Goal: Task Accomplishment & Management: Manage account settings

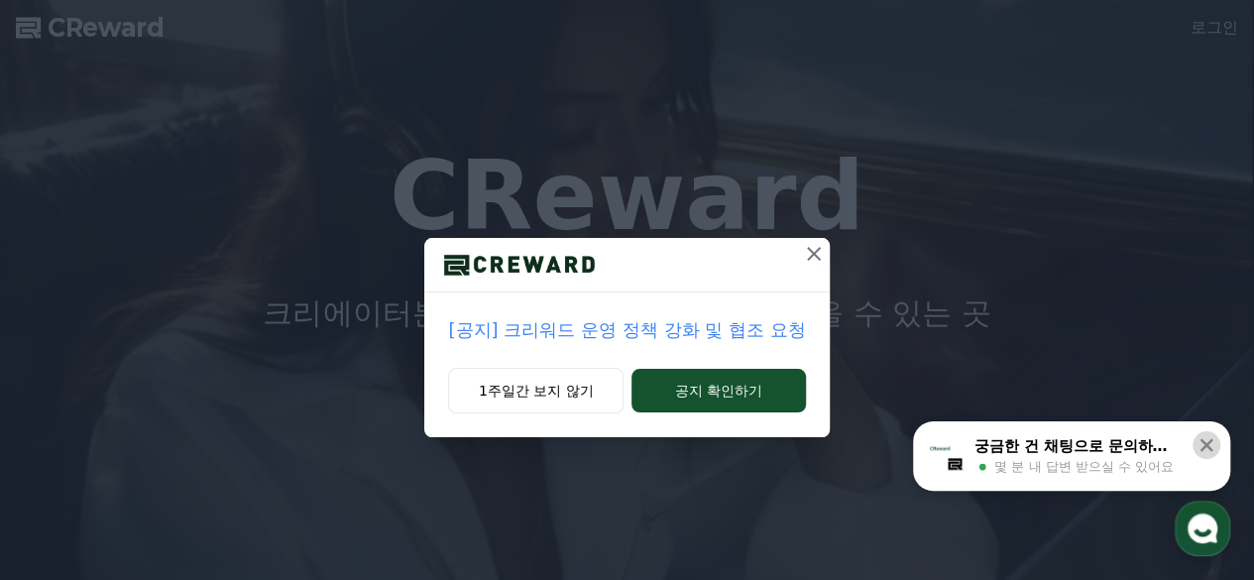
click at [1196, 446] on icon at bounding box center [1206, 445] width 20 height 20
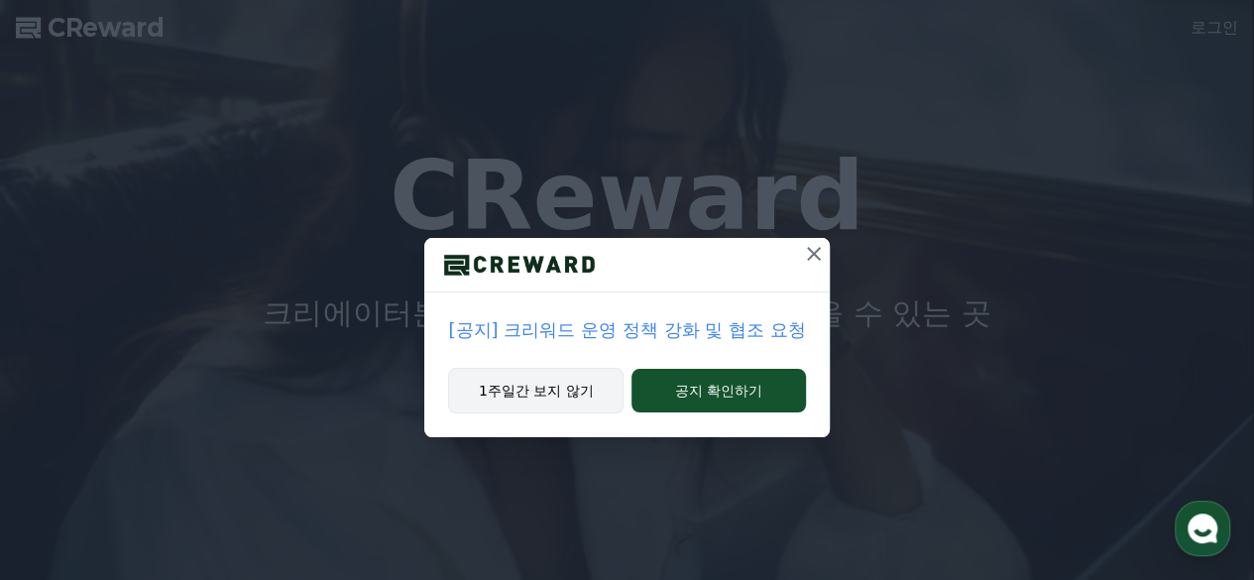
click at [510, 381] on button "1주일간 보지 않기" at bounding box center [535, 391] width 175 height 46
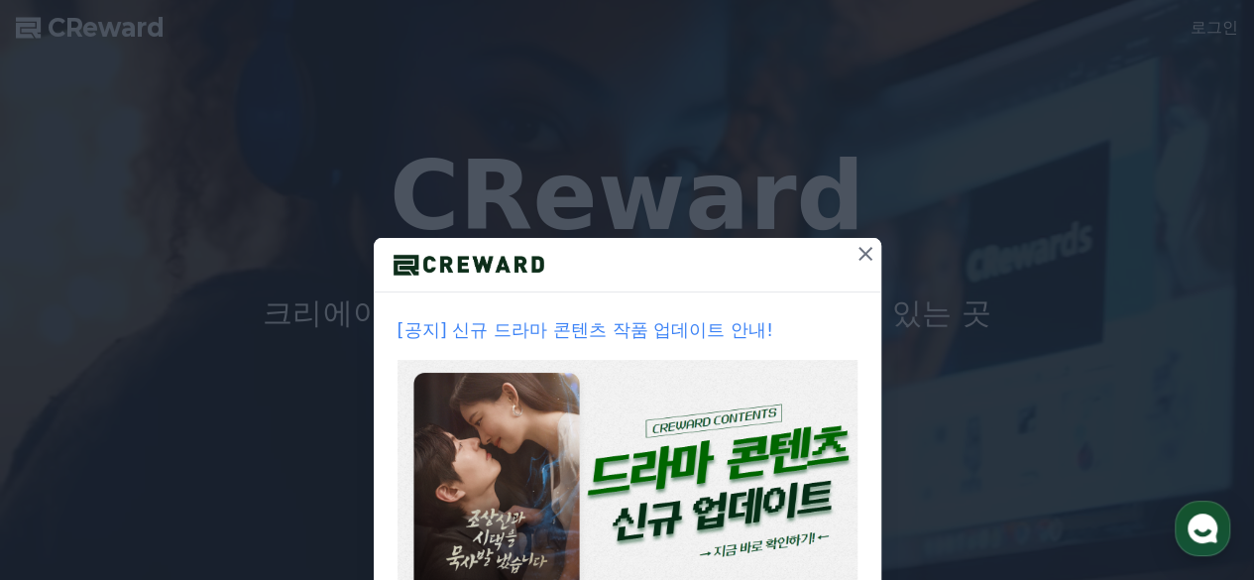
click at [853, 263] on icon at bounding box center [865, 254] width 24 height 24
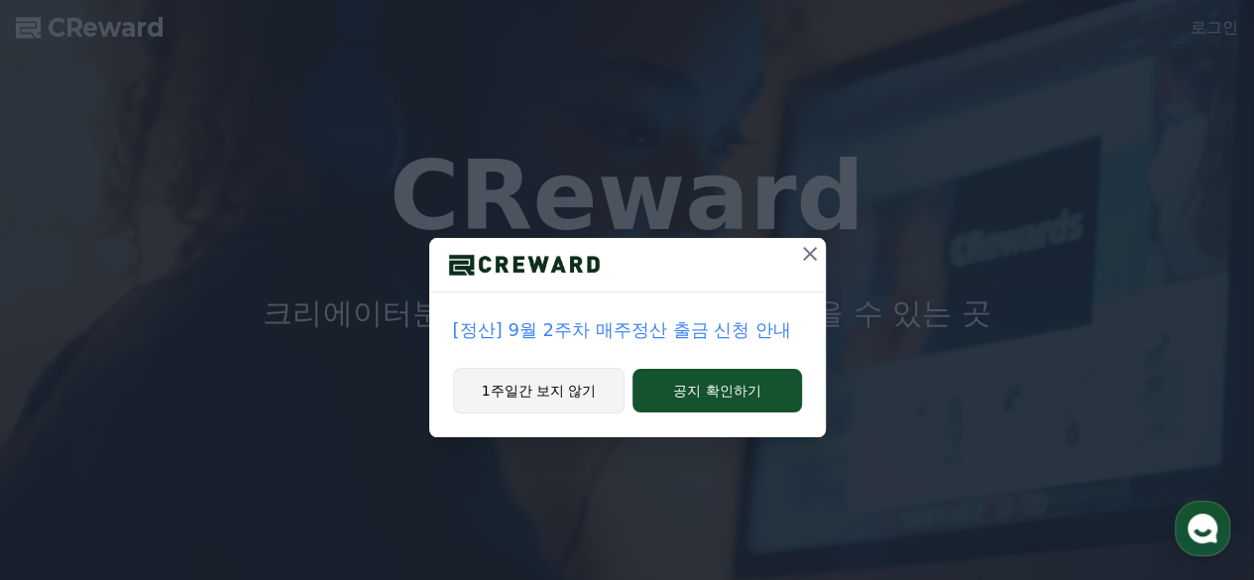
click at [552, 391] on button "1주일간 보지 않기" at bounding box center [539, 391] width 172 height 46
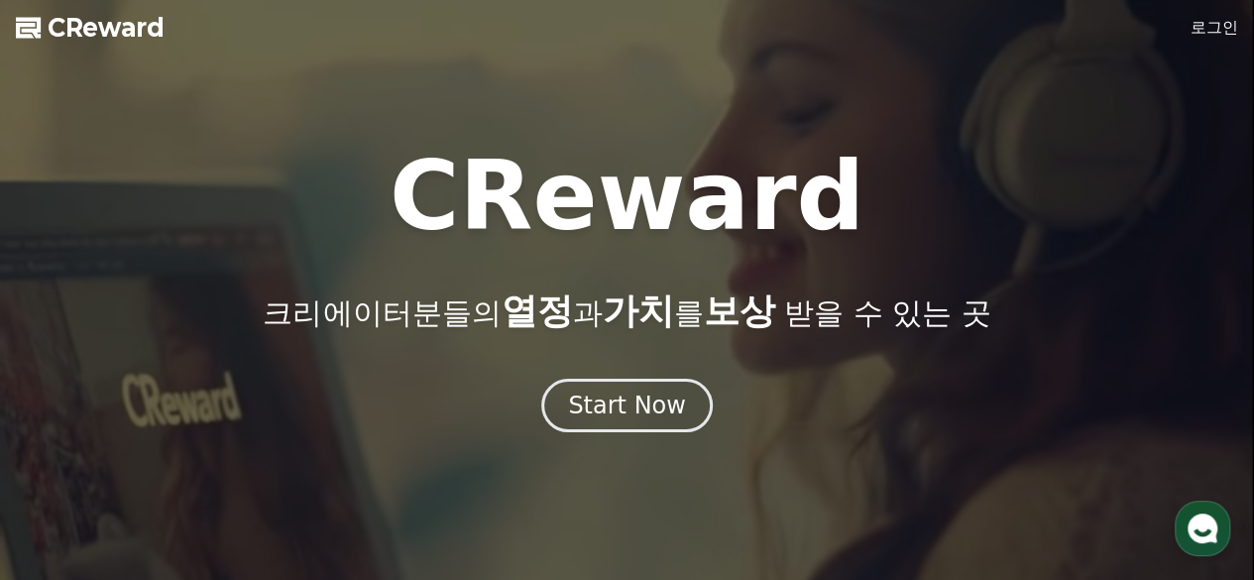
click at [1198, 29] on link "로그인" at bounding box center [1214, 28] width 48 height 24
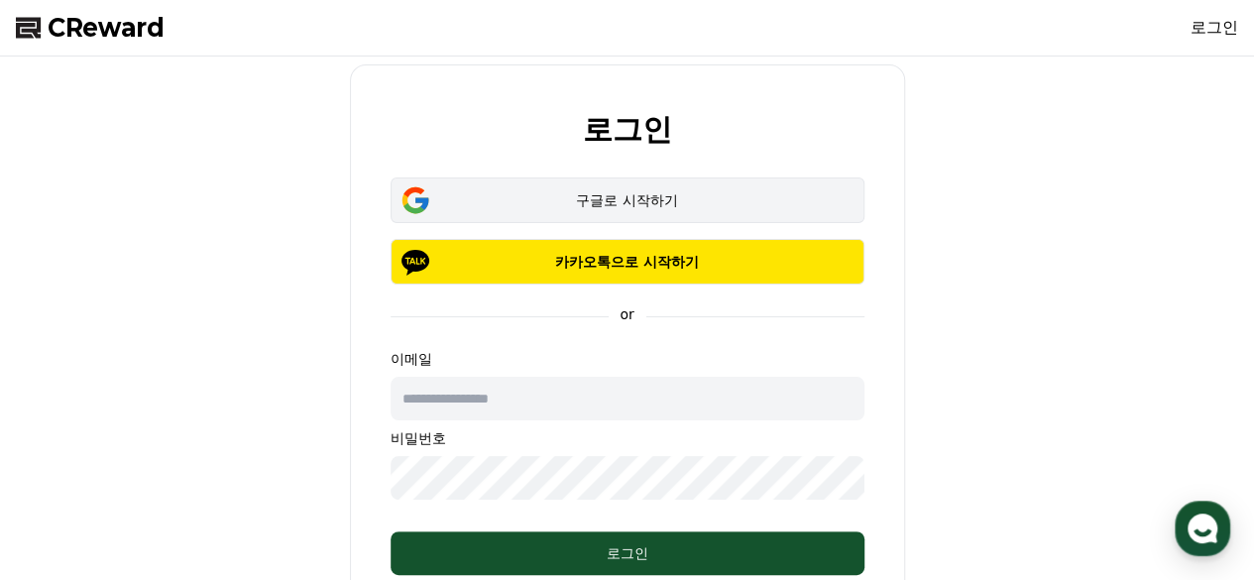
click at [621, 205] on div "구글로 시작하기" at bounding box center [627, 200] width 416 height 20
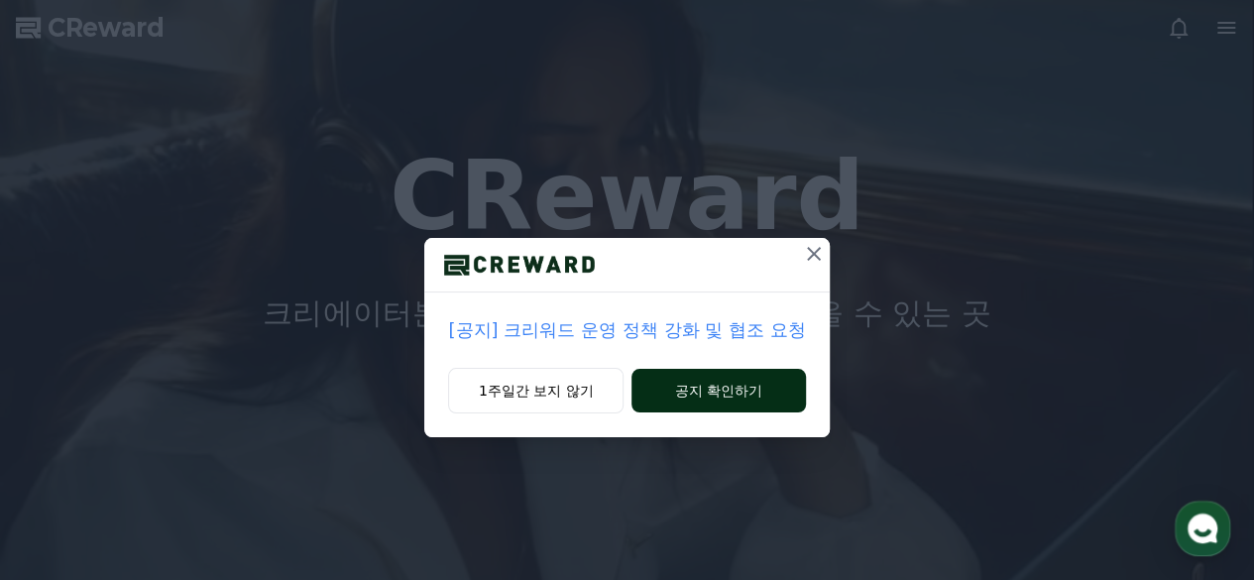
click at [664, 389] on button "공지 확인하기" at bounding box center [717, 391] width 173 height 44
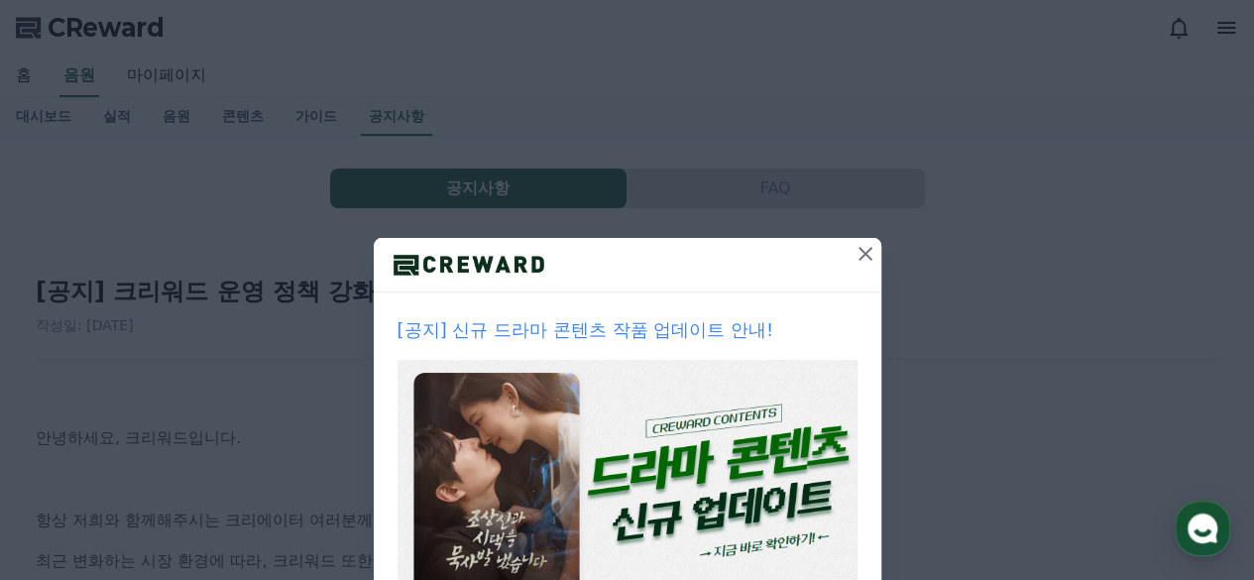
click at [858, 254] on icon at bounding box center [865, 254] width 14 height 14
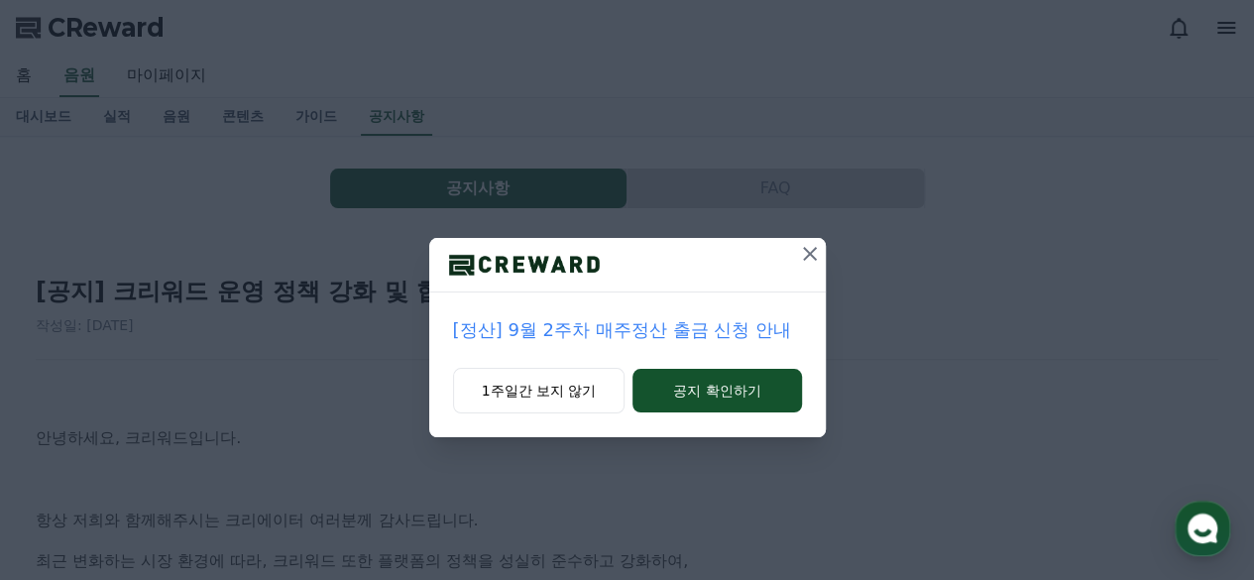
click at [796, 257] on button at bounding box center [810, 254] width 32 height 32
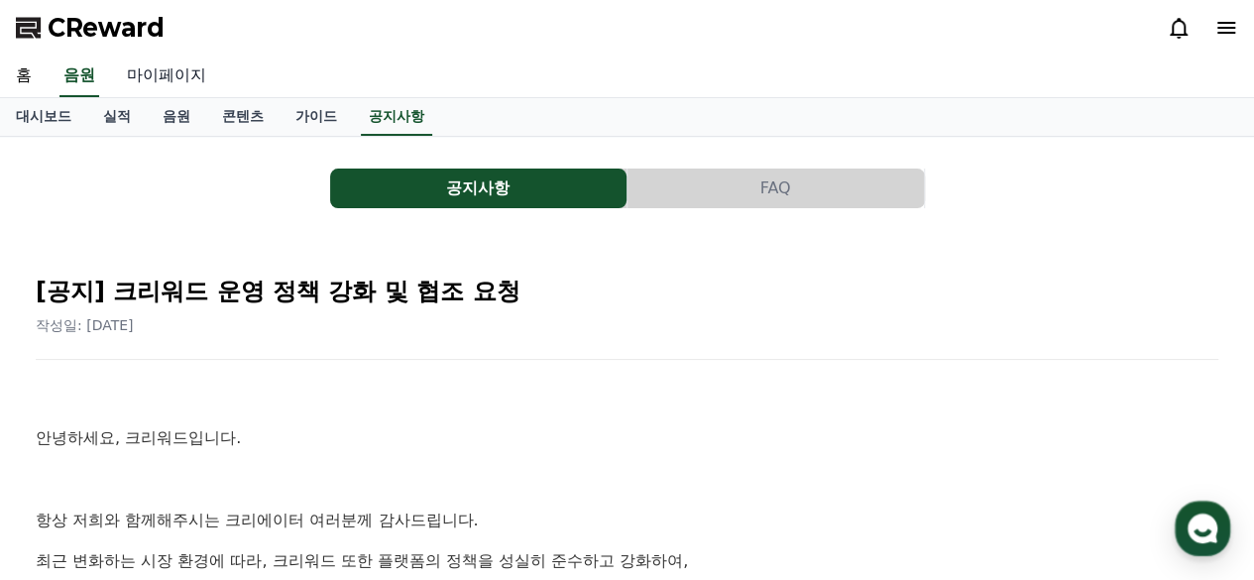
click at [186, 74] on link "마이페이지" at bounding box center [166, 77] width 111 height 42
select select "**********"
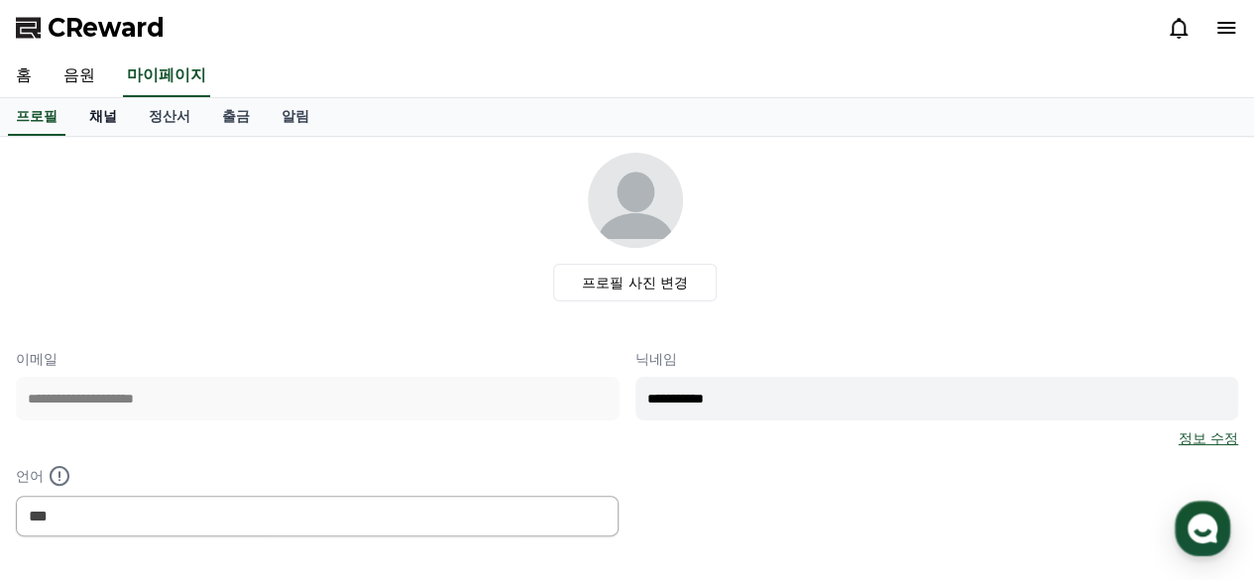
click at [117, 120] on link "채널" at bounding box center [102, 117] width 59 height 38
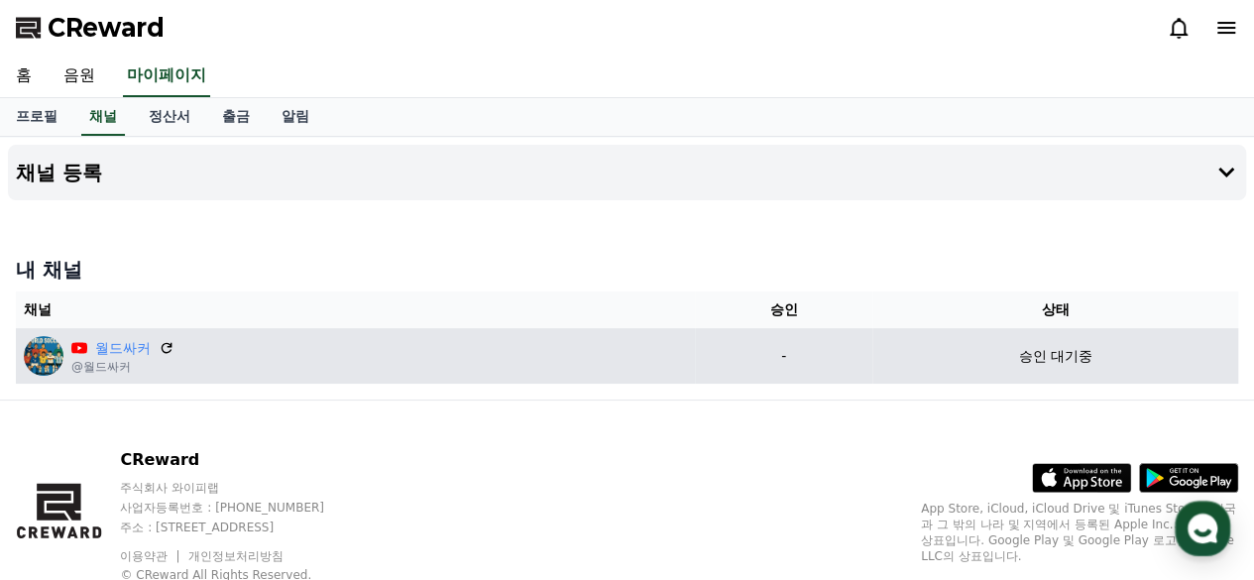
click at [280, 344] on div "월드싸커 @월드싸커" at bounding box center [355, 356] width 663 height 40
click at [172, 349] on icon at bounding box center [167, 348] width 18 height 18
click at [1049, 356] on p "승인 대기중" at bounding box center [1054, 356] width 73 height 21
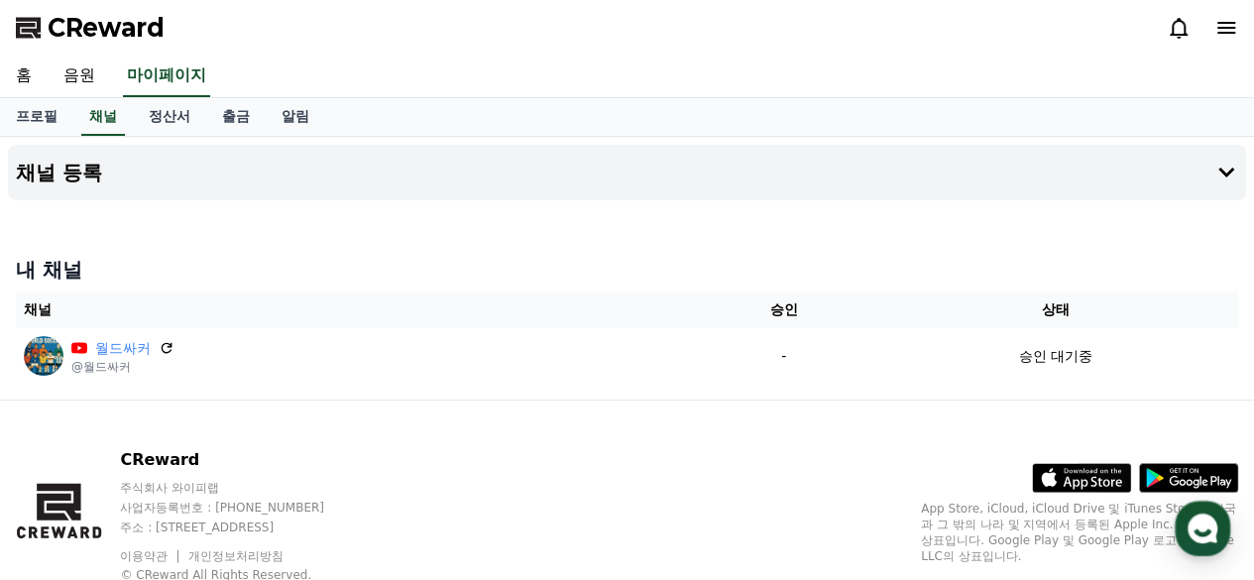
click at [572, 306] on th "채널" at bounding box center [355, 309] width 679 height 37
click at [250, 111] on link "출금" at bounding box center [235, 117] width 59 height 38
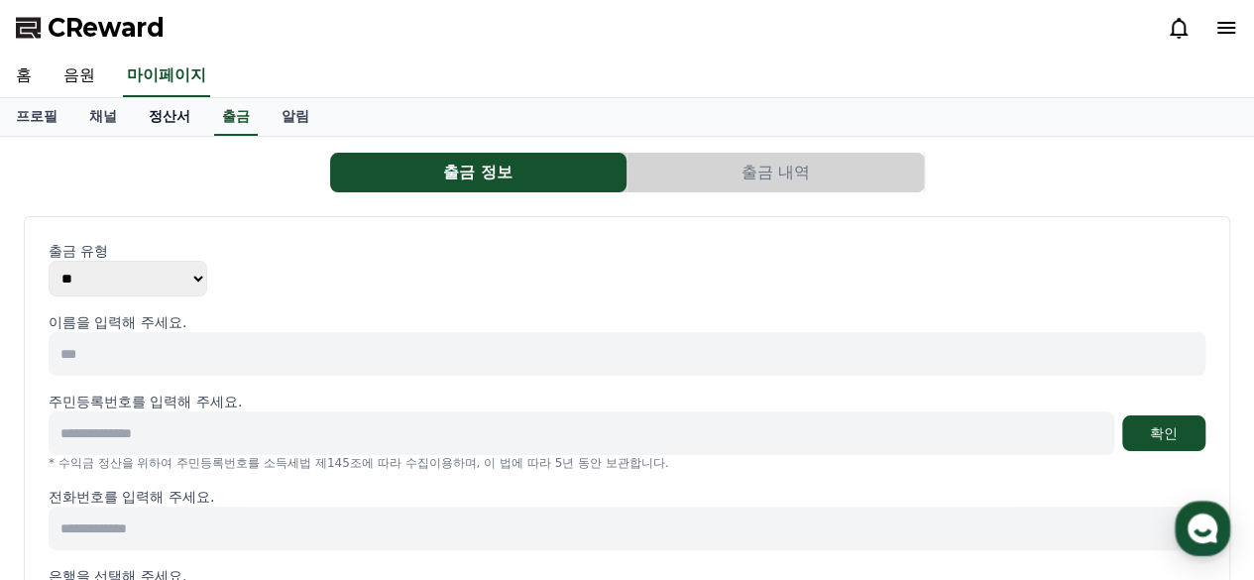
click at [161, 112] on link "정산서" at bounding box center [169, 117] width 73 height 38
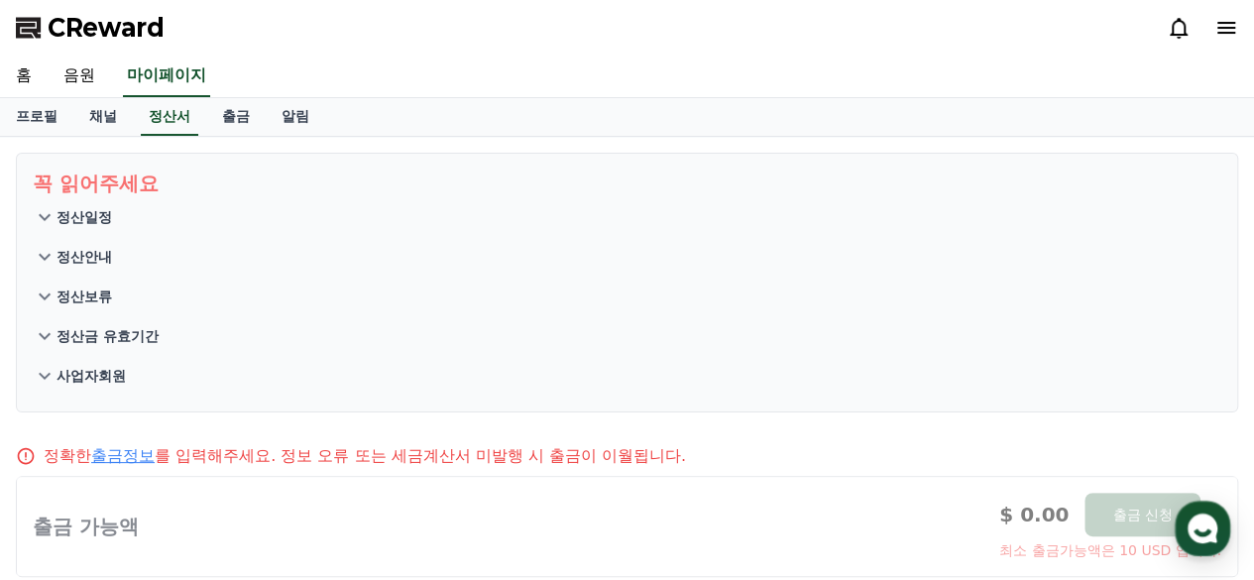
click at [89, 260] on p "정산안내" at bounding box center [84, 257] width 56 height 20
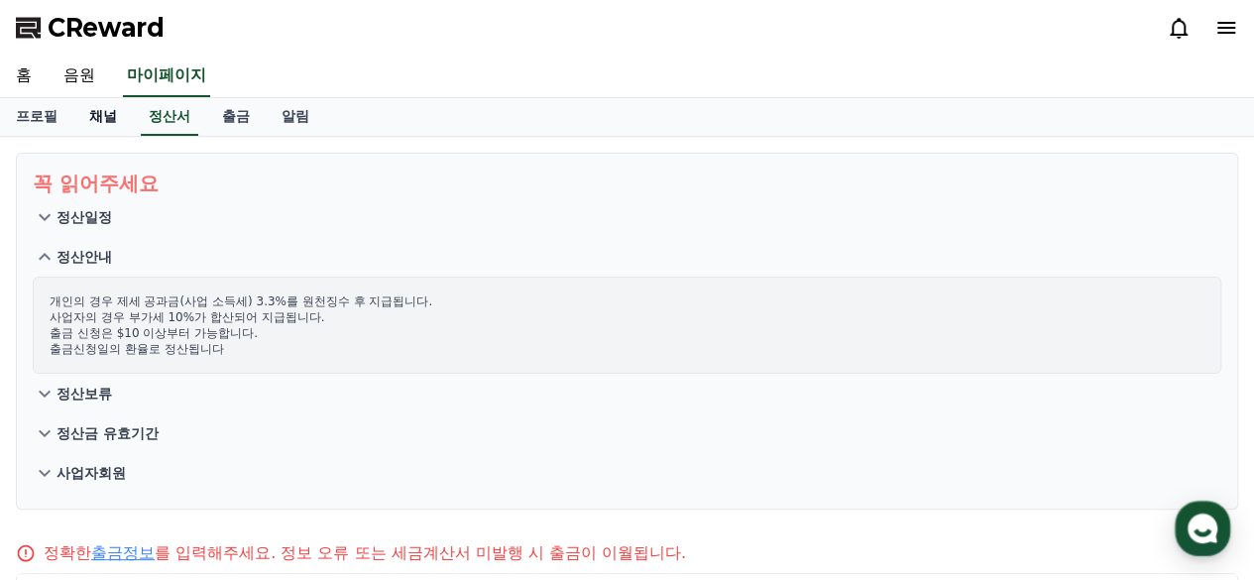
click at [104, 122] on link "채널" at bounding box center [102, 117] width 59 height 38
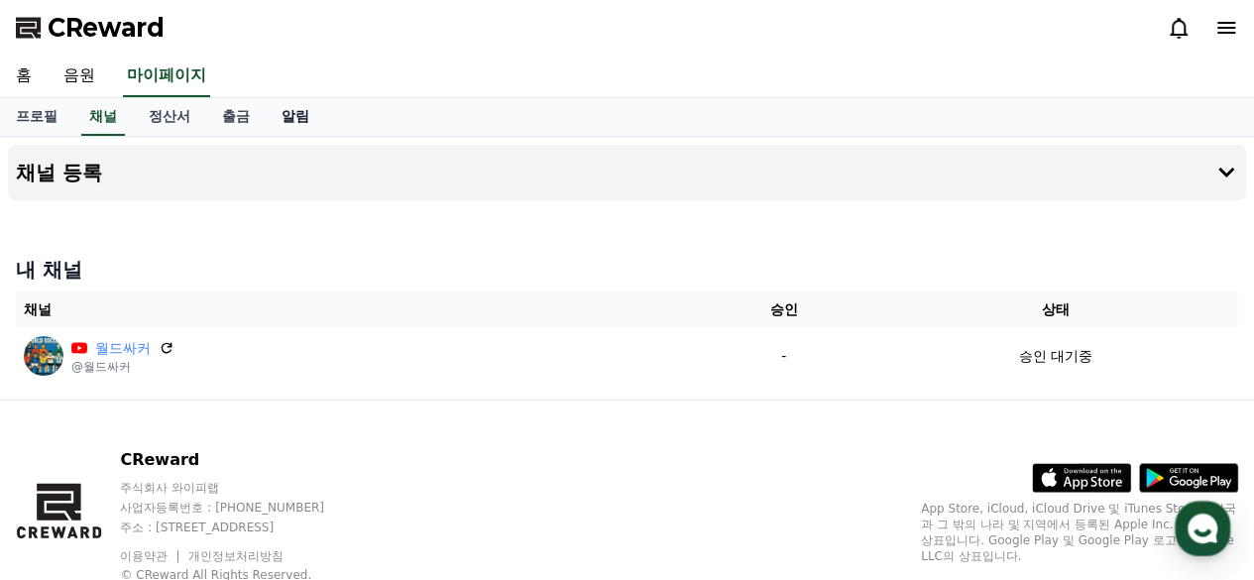
click at [288, 115] on link "알림" at bounding box center [295, 117] width 59 height 38
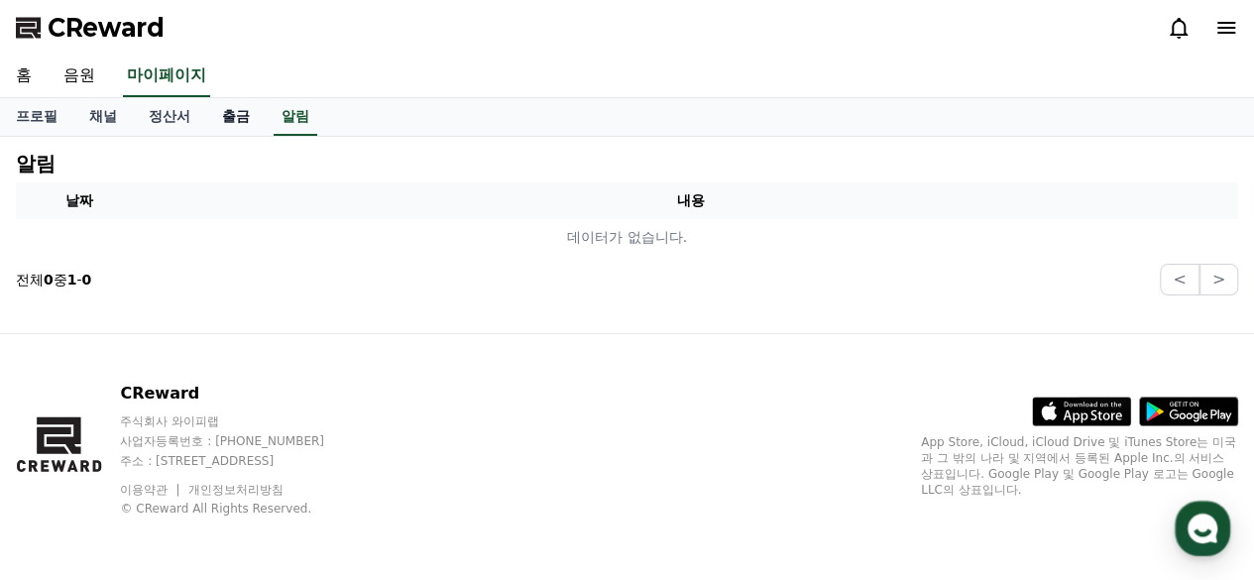
click at [239, 123] on link "출금" at bounding box center [235, 117] width 59 height 38
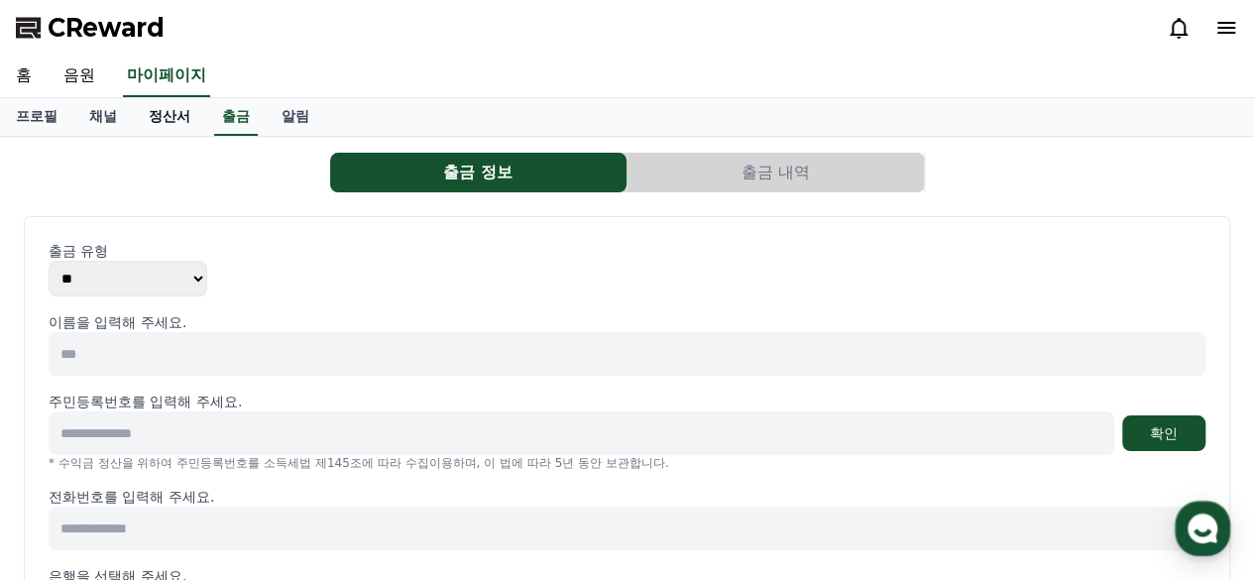
click at [169, 122] on link "정산서" at bounding box center [169, 117] width 73 height 38
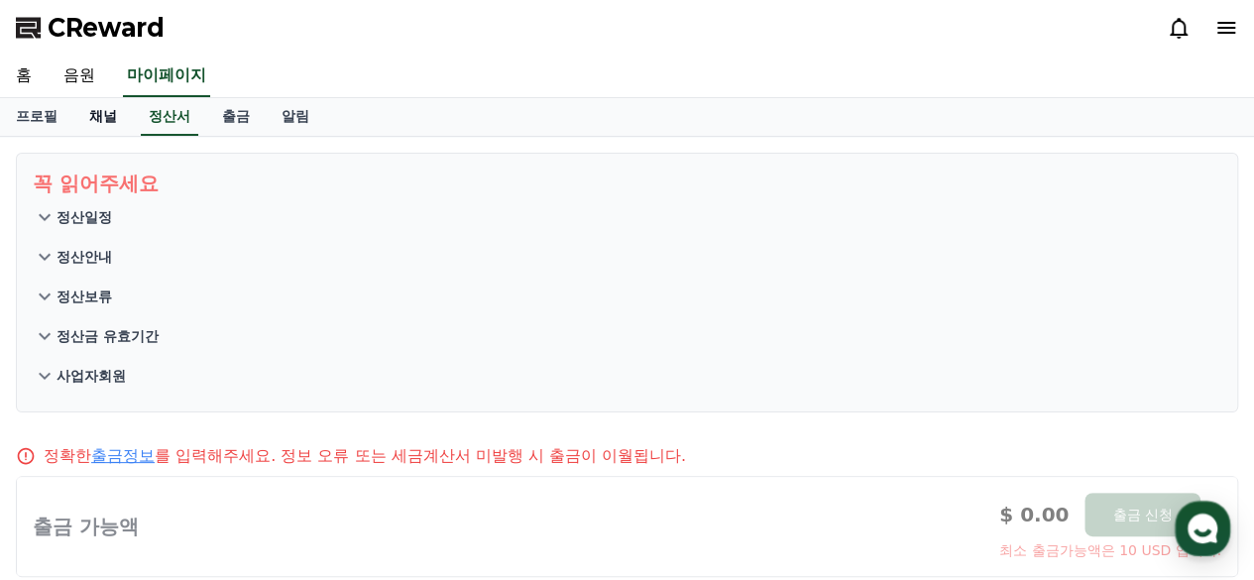
click at [92, 123] on link "채널" at bounding box center [102, 117] width 59 height 38
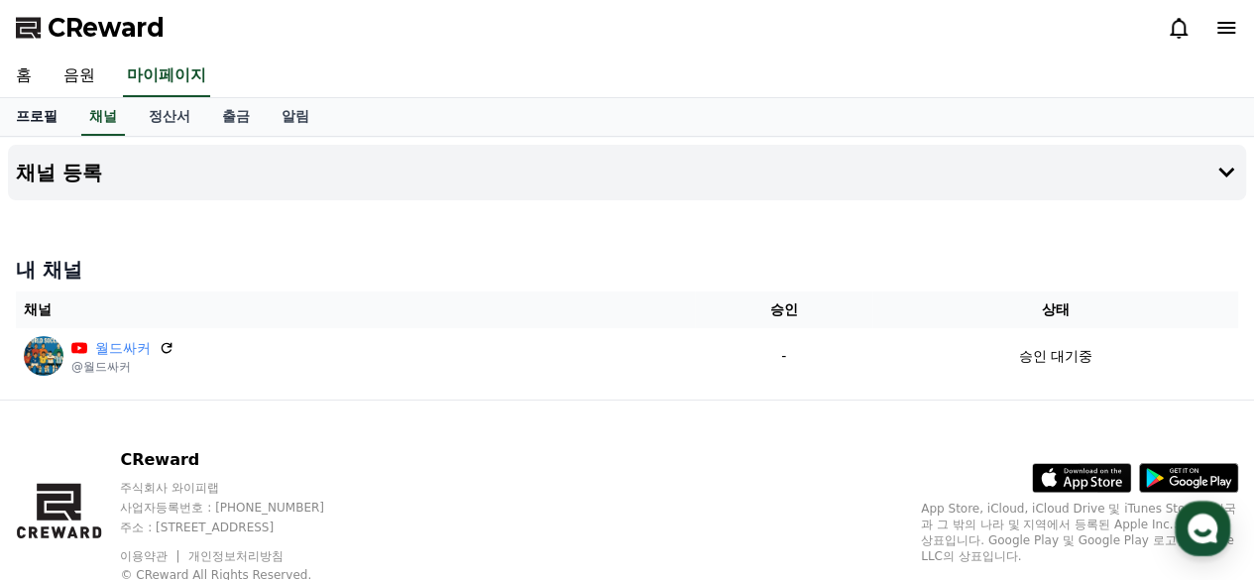
click at [38, 122] on link "프로필" at bounding box center [36, 117] width 73 height 38
select select "**********"
